Goal: Task Accomplishment & Management: Manage account settings

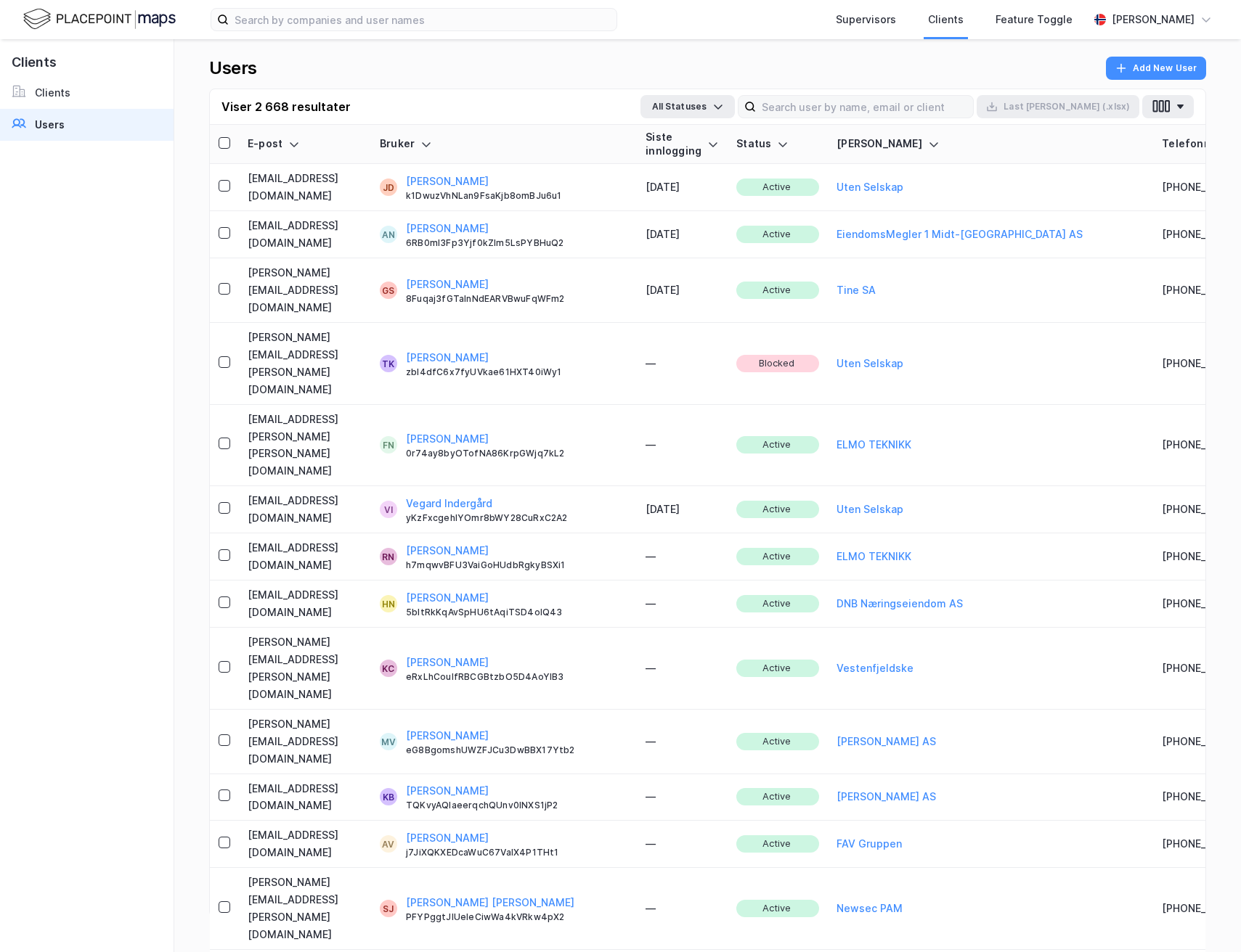
type input "7"
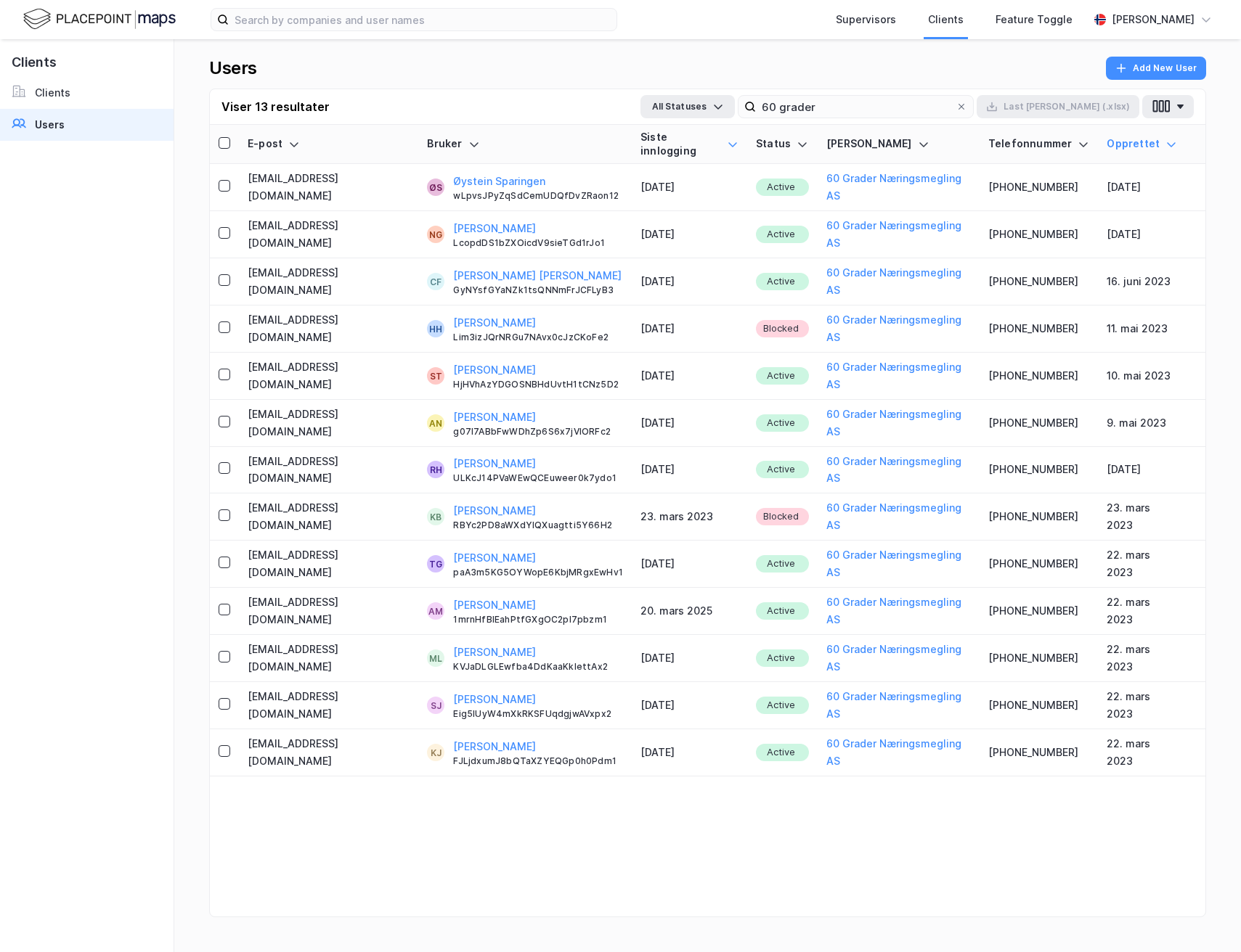
type input "60 grader"
click at [727, 131] on div at bounding box center [733, 144] width 12 height 27
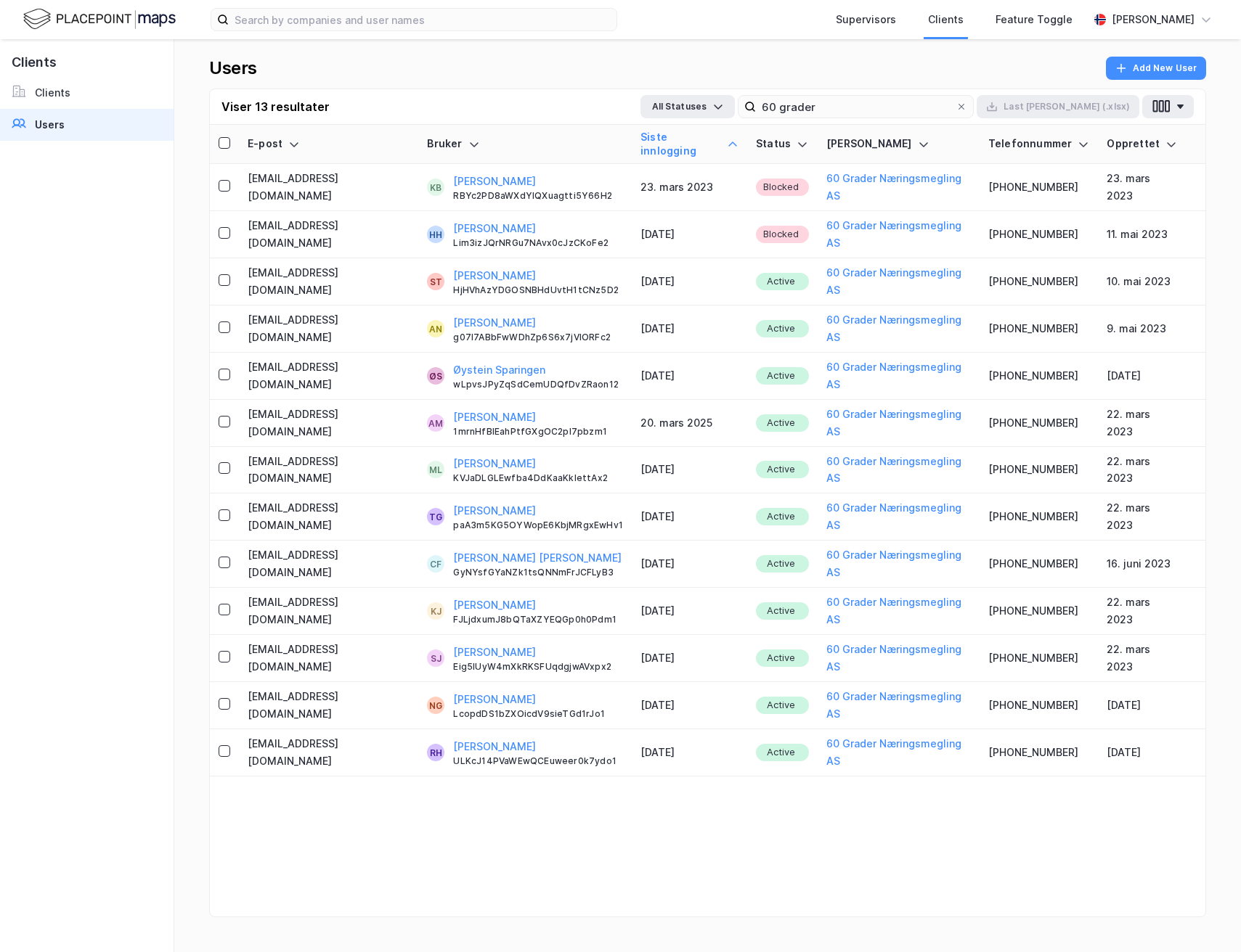
click at [727, 131] on div at bounding box center [733, 144] width 12 height 27
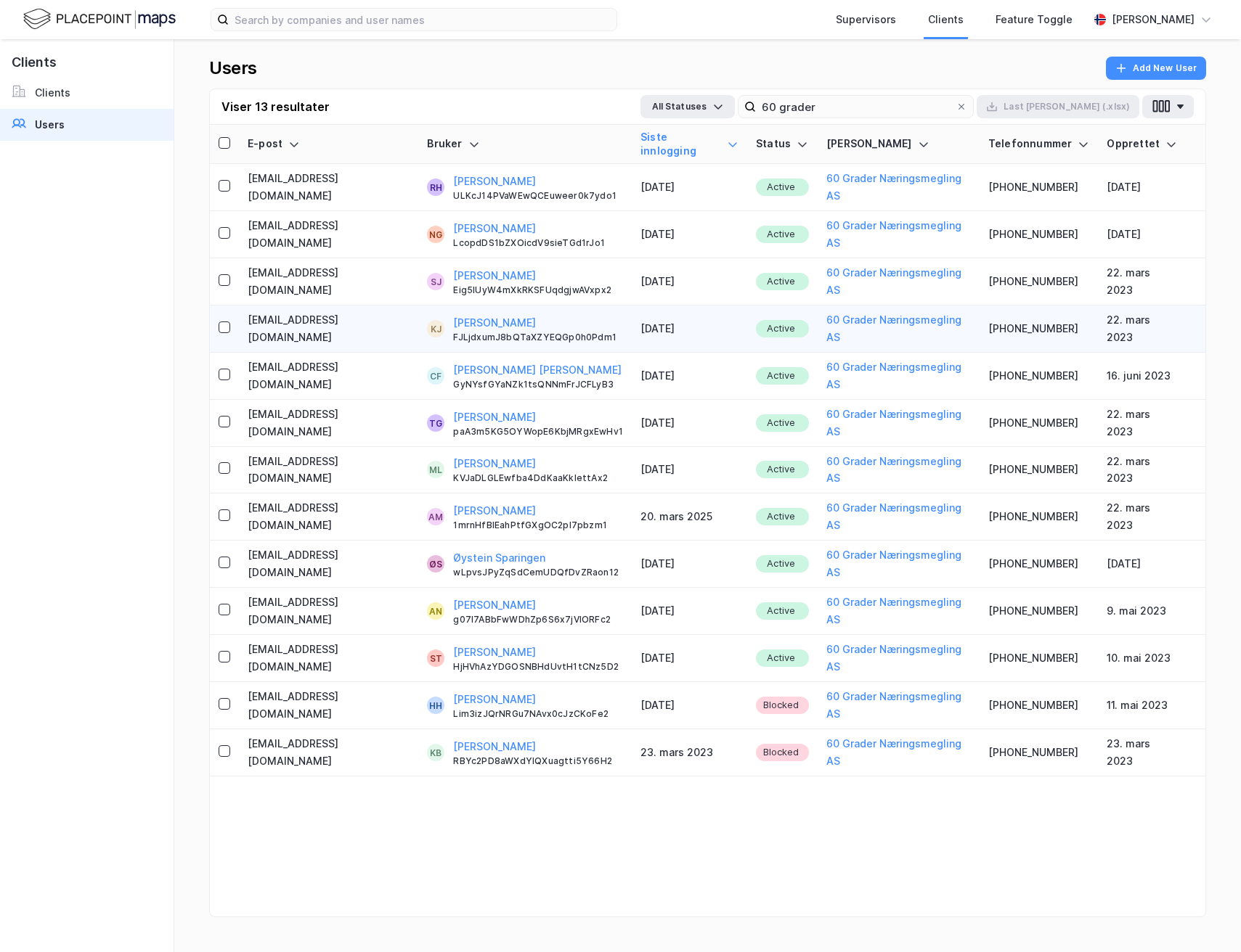
click at [344, 306] on td "[EMAIL_ADDRESS][DOMAIN_NAME]" at bounding box center [328, 329] width 180 height 47
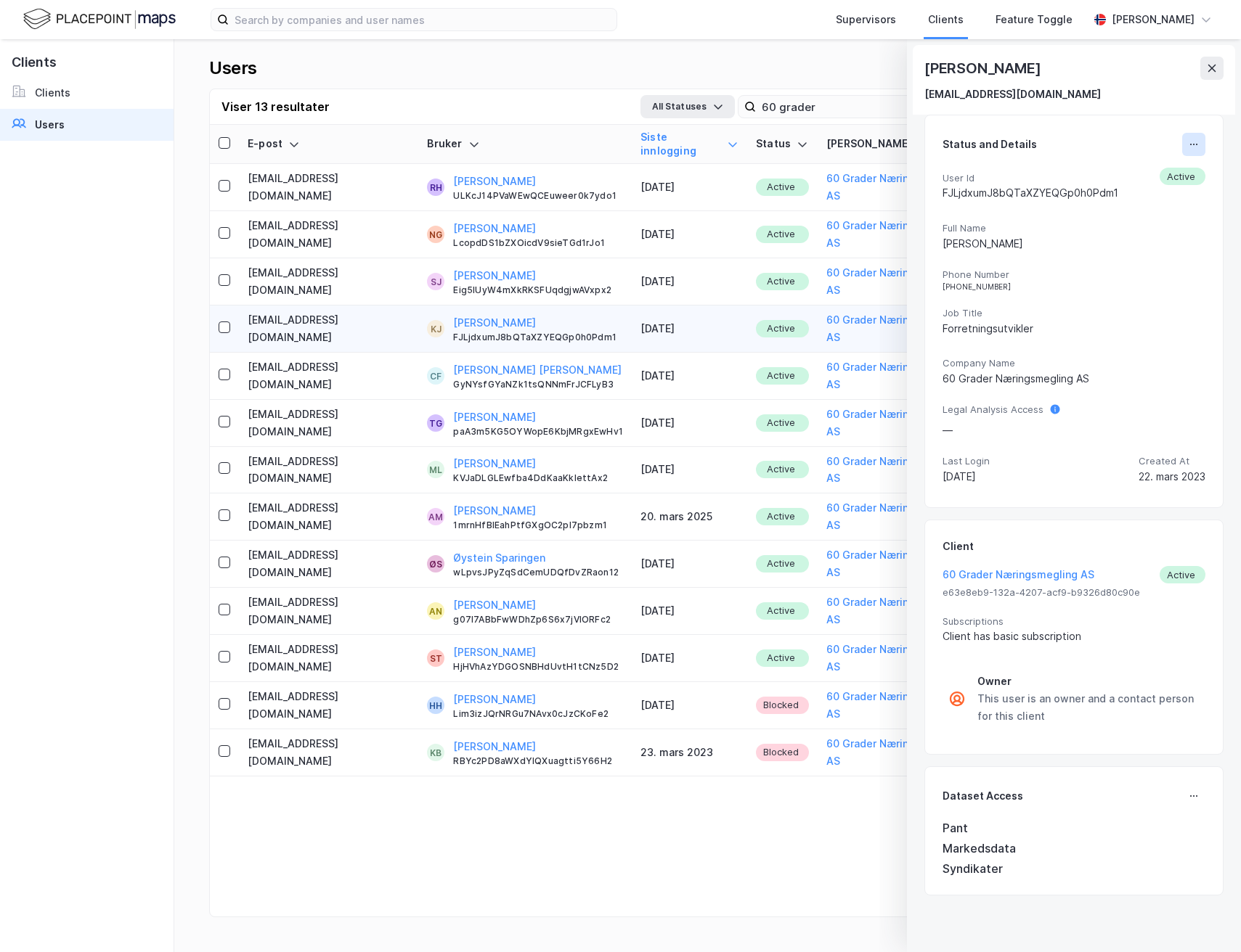
click at [1198, 140] on icon at bounding box center [1193, 145] width 12 height 12
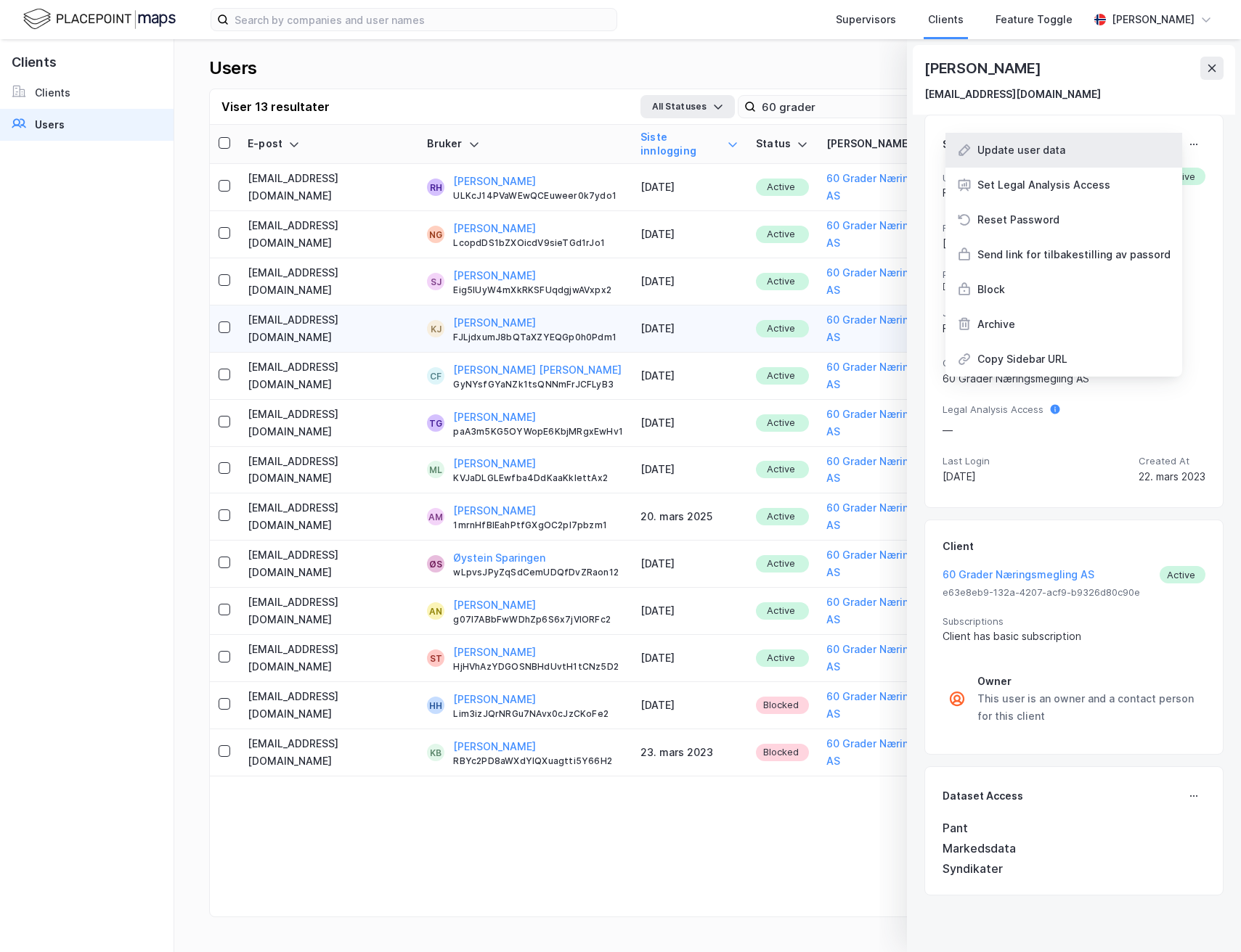
click at [1107, 160] on div "Update user data" at bounding box center [1064, 150] width 237 height 35
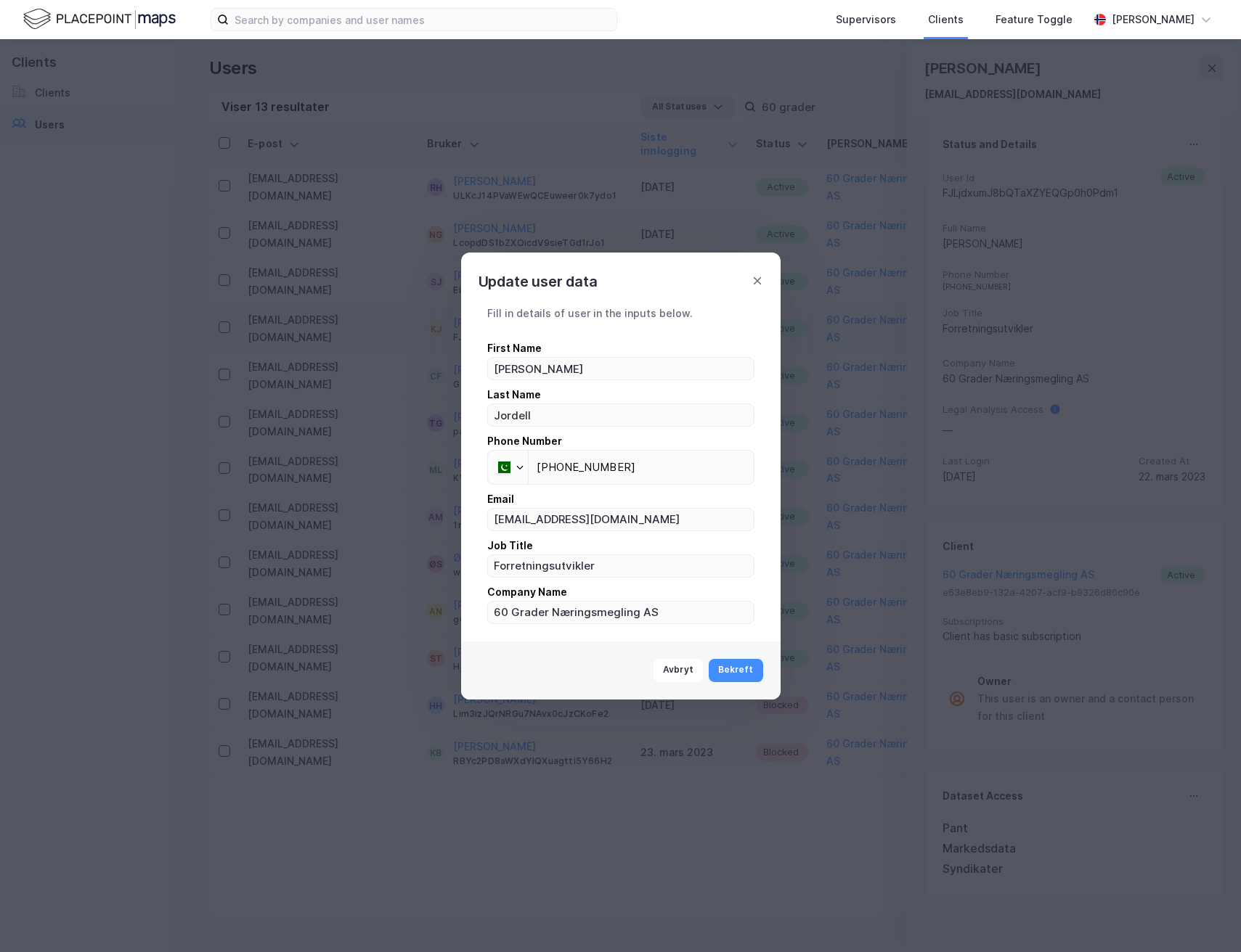
click at [516, 466] on div at bounding box center [520, 467] width 9 height 9
click at [512, 572] on li "Norway +47" at bounding box center [596, 586] width 218 height 29
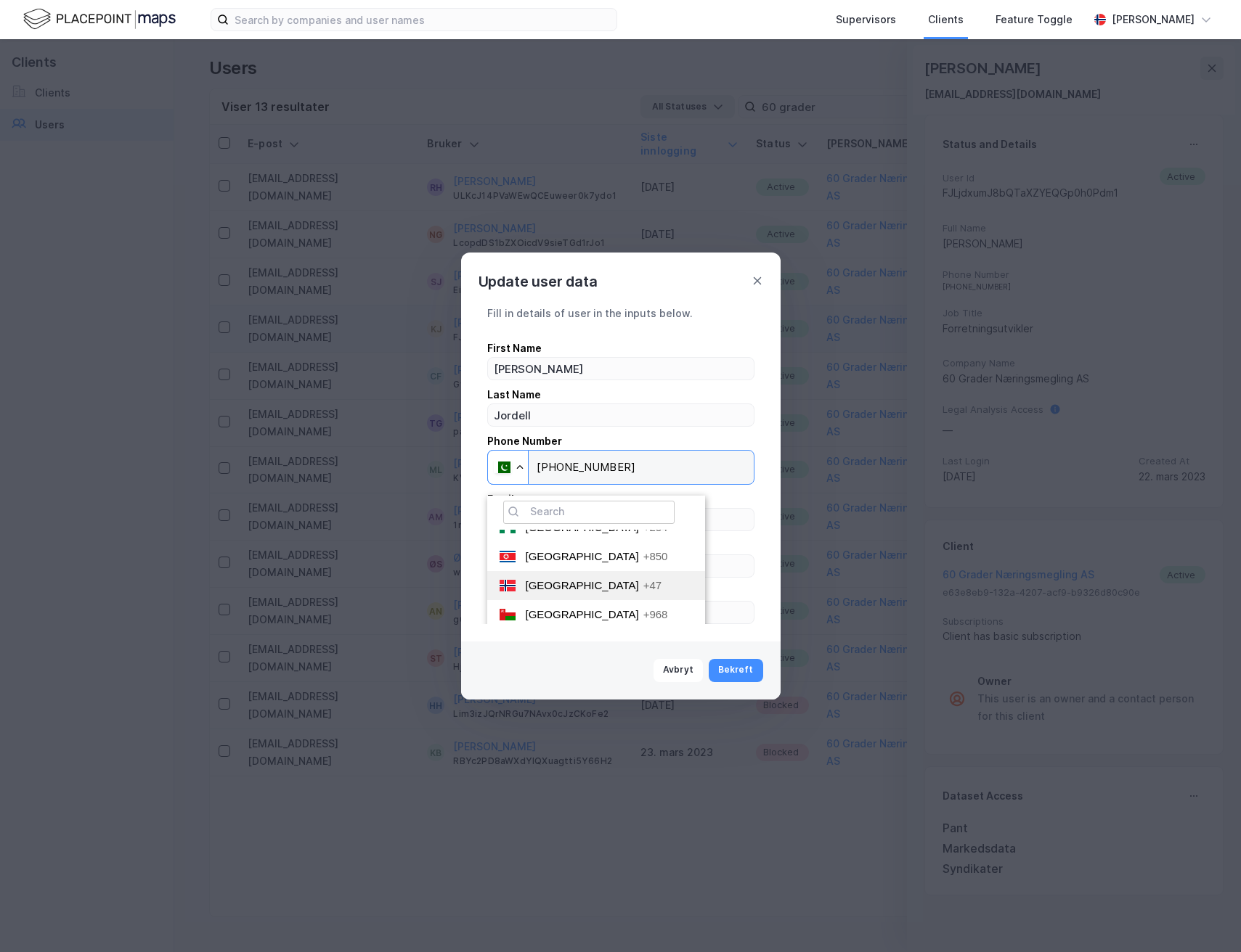
click at [512, 485] on input "[PHONE_NUMBER]" at bounding box center [621, 467] width 267 height 35
click at [564, 460] on input "[PHONE_NUMBER]" at bounding box center [621, 467] width 267 height 35
click at [556, 467] on input "[PHONE_NUMBER]" at bounding box center [621, 467] width 267 height 35
click at [569, 465] on input "[PHONE_NUMBER]" at bounding box center [621, 467] width 267 height 35
click at [560, 465] on input "[PHONE_NUMBER]" at bounding box center [621, 467] width 267 height 35
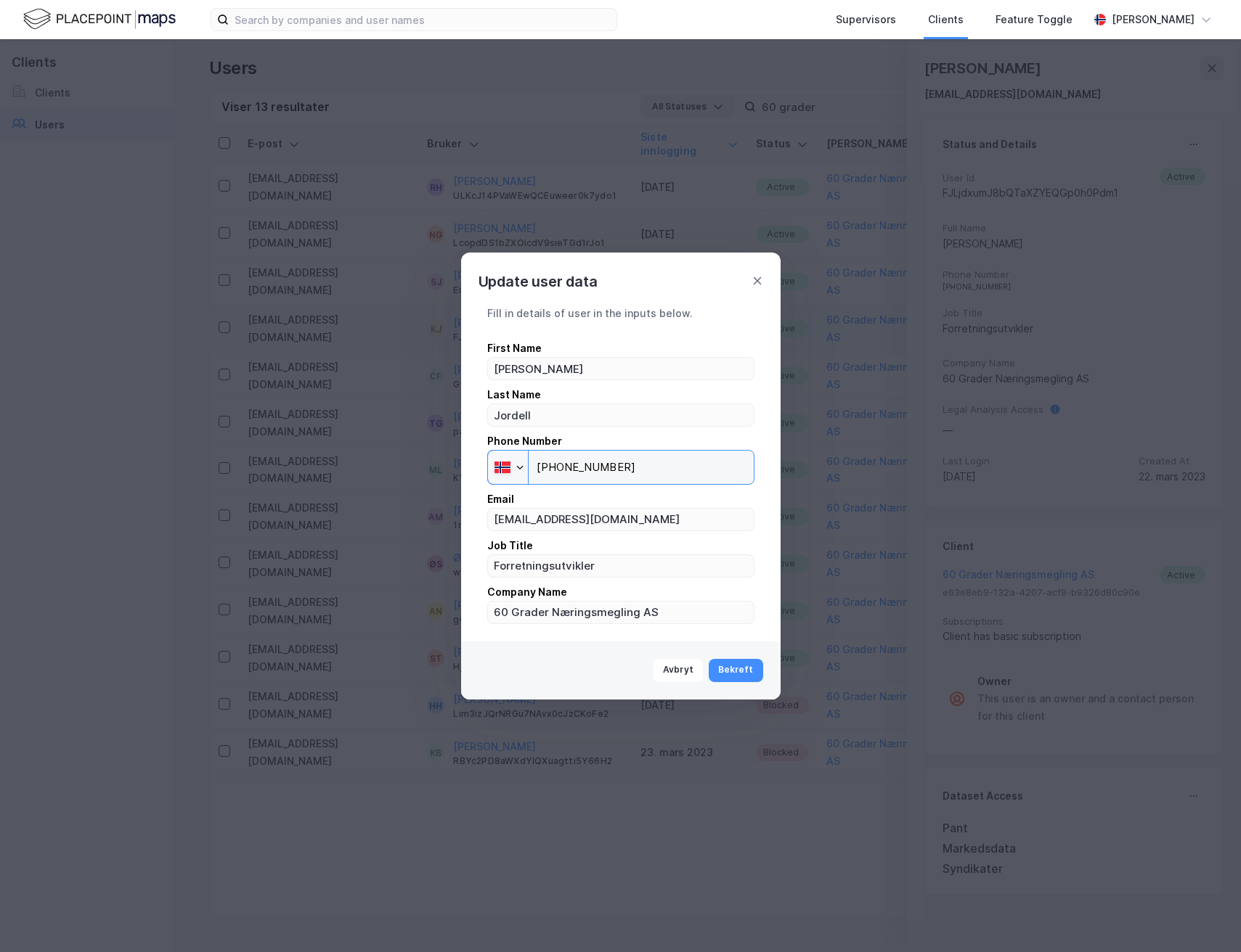
click at [566, 467] on input "[PHONE_NUMBER]" at bounding box center [621, 467] width 267 height 35
type input "[PHONE_NUMBER]"
click at [725, 675] on button "Bekreft" at bounding box center [736, 670] width 55 height 23
